Goal: Task Accomplishment & Management: Manage account settings

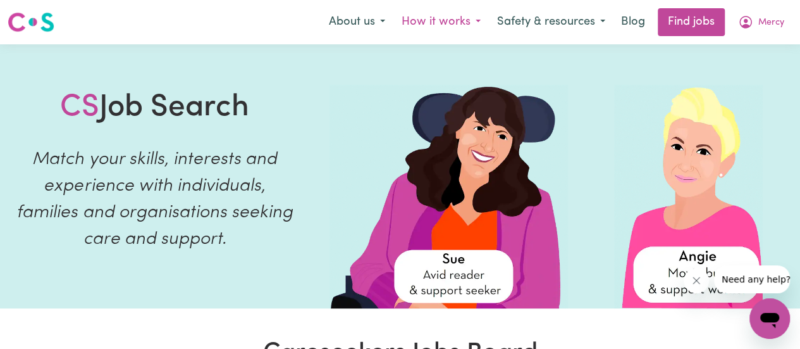
click at [435, 23] on button "How it works" at bounding box center [441, 22] width 96 height 27
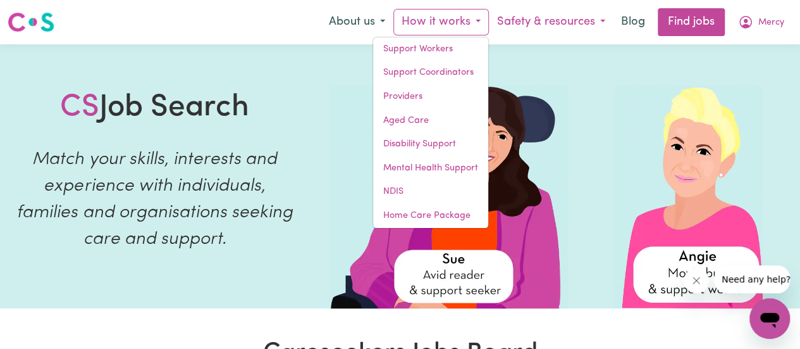
click at [565, 23] on button "Safety & resources" at bounding box center [551, 22] width 125 height 27
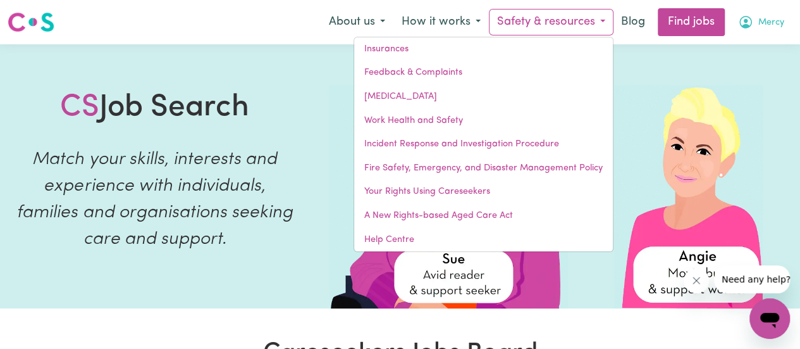
click at [767, 21] on span "Mercy" at bounding box center [771, 23] width 26 height 14
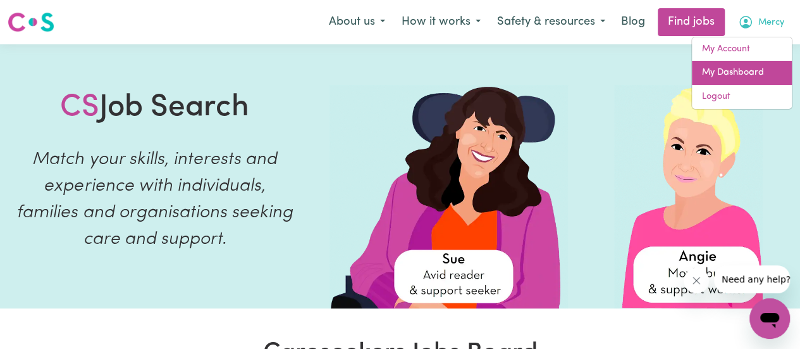
click at [733, 73] on link "My Dashboard" at bounding box center [742, 73] width 100 height 24
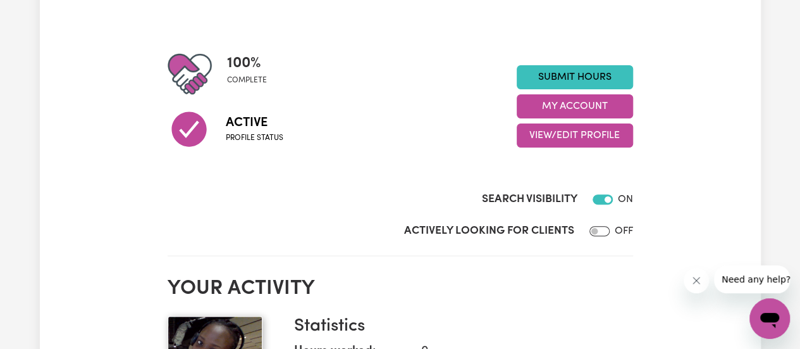
scroll to position [130, 0]
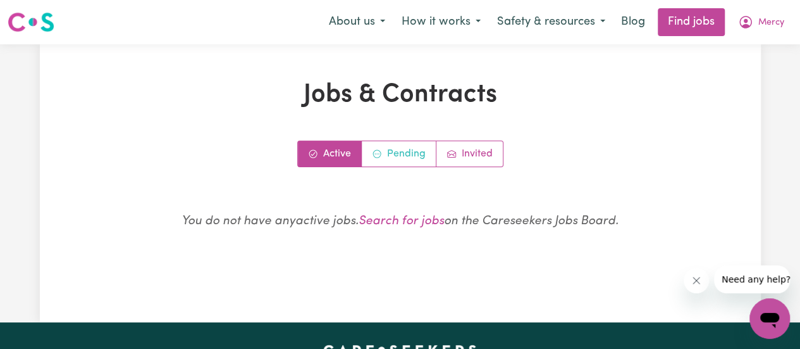
click at [397, 158] on link "Pending" at bounding box center [399, 153] width 75 height 25
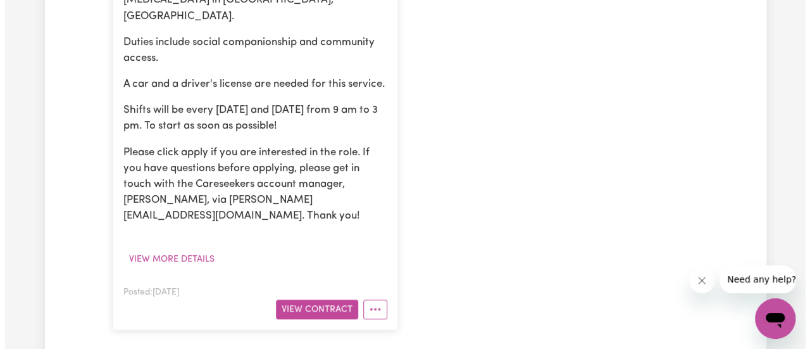
scroll to position [490, 0]
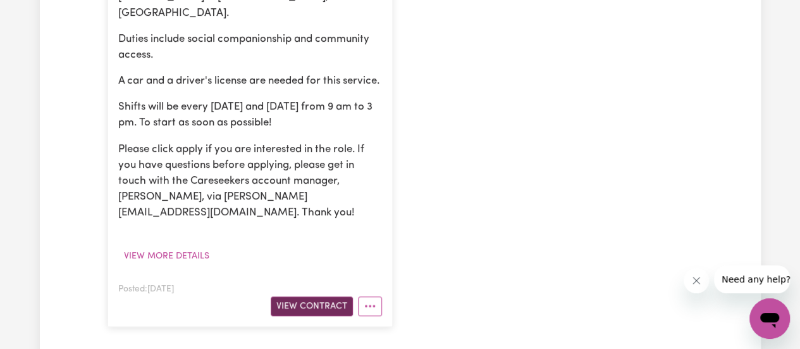
click at [337, 296] on button "View Contract" at bounding box center [312, 306] width 82 height 20
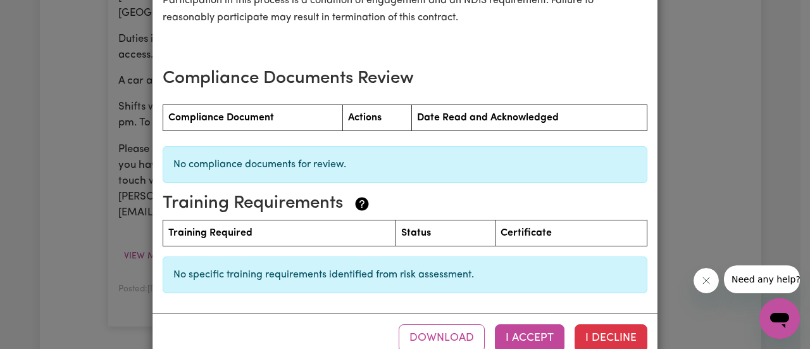
scroll to position [1805, 0]
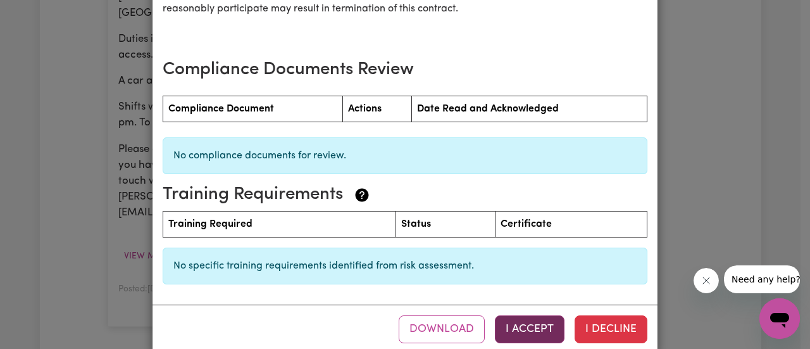
click at [523, 315] on button "I Accept" at bounding box center [530, 329] width 70 height 28
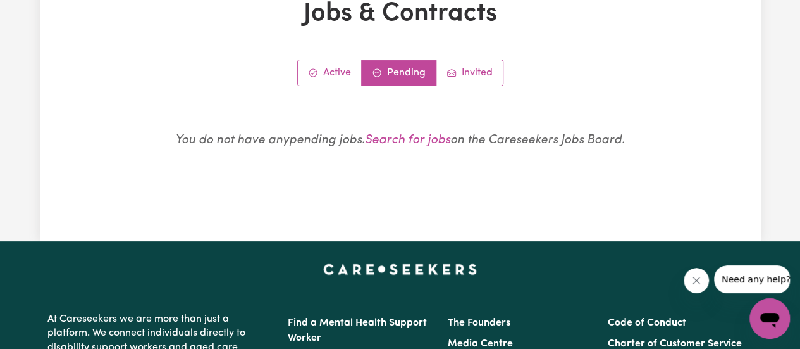
scroll to position [0, 0]
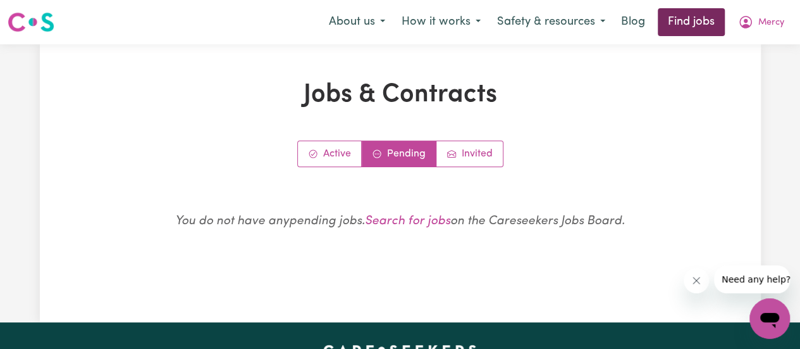
click at [693, 22] on link "Find jobs" at bounding box center [691, 22] width 67 height 28
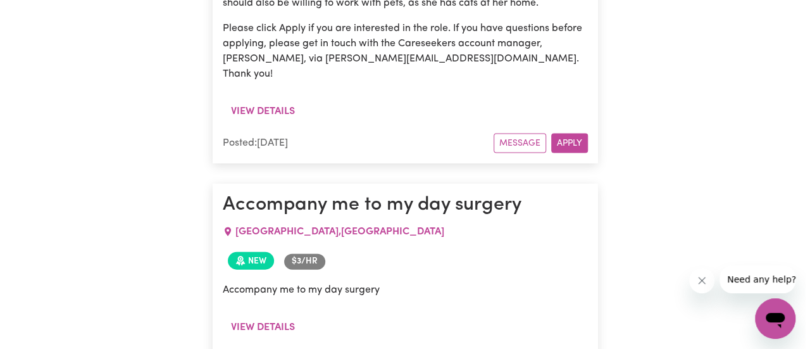
scroll to position [1326, 0]
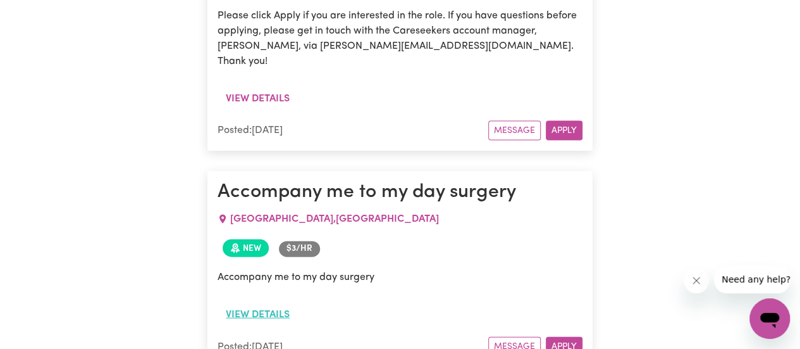
click at [257, 302] on button "View details" at bounding box center [258, 314] width 80 height 24
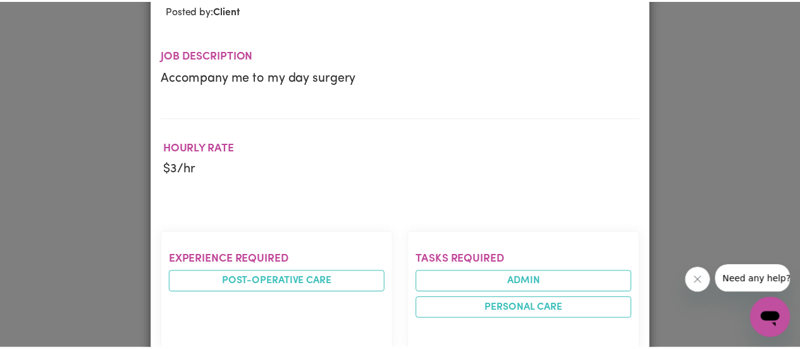
scroll to position [0, 0]
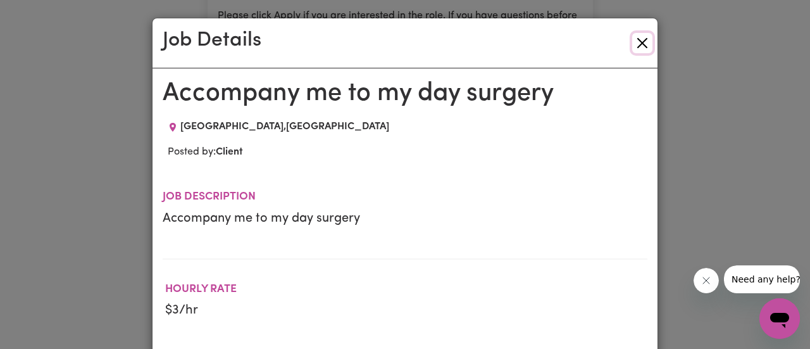
click at [633, 49] on button "Close" at bounding box center [642, 43] width 20 height 20
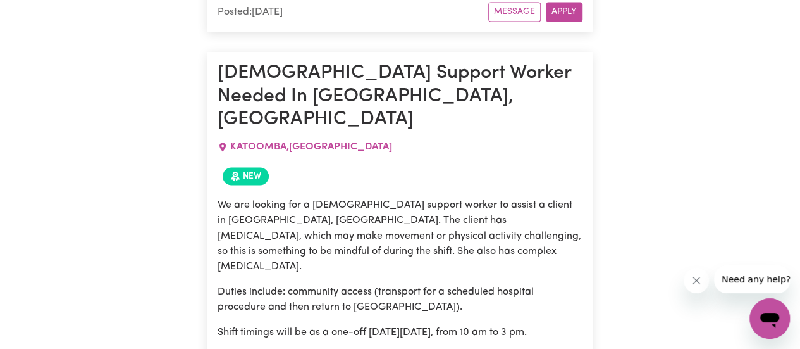
scroll to position [5775, 0]
